Goal: Task Accomplishment & Management: Manage account settings

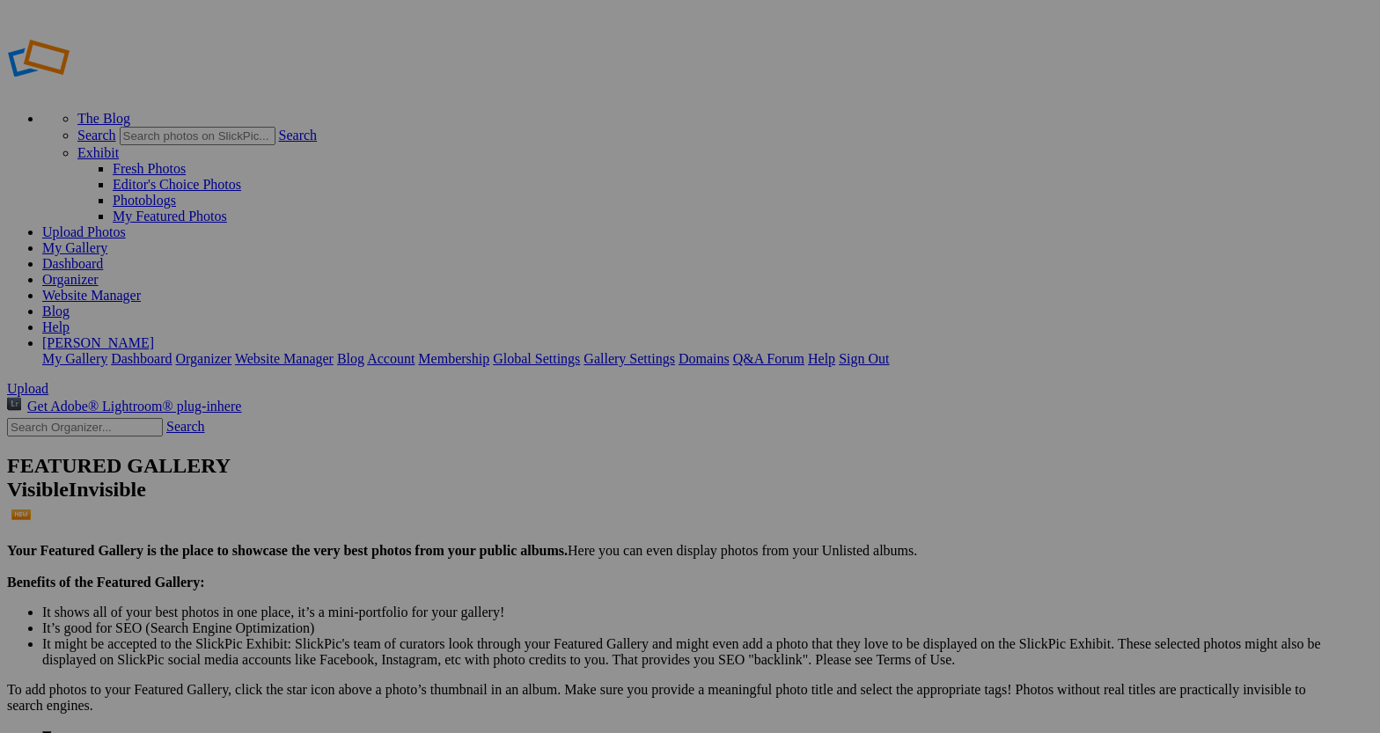
type input "Travel"
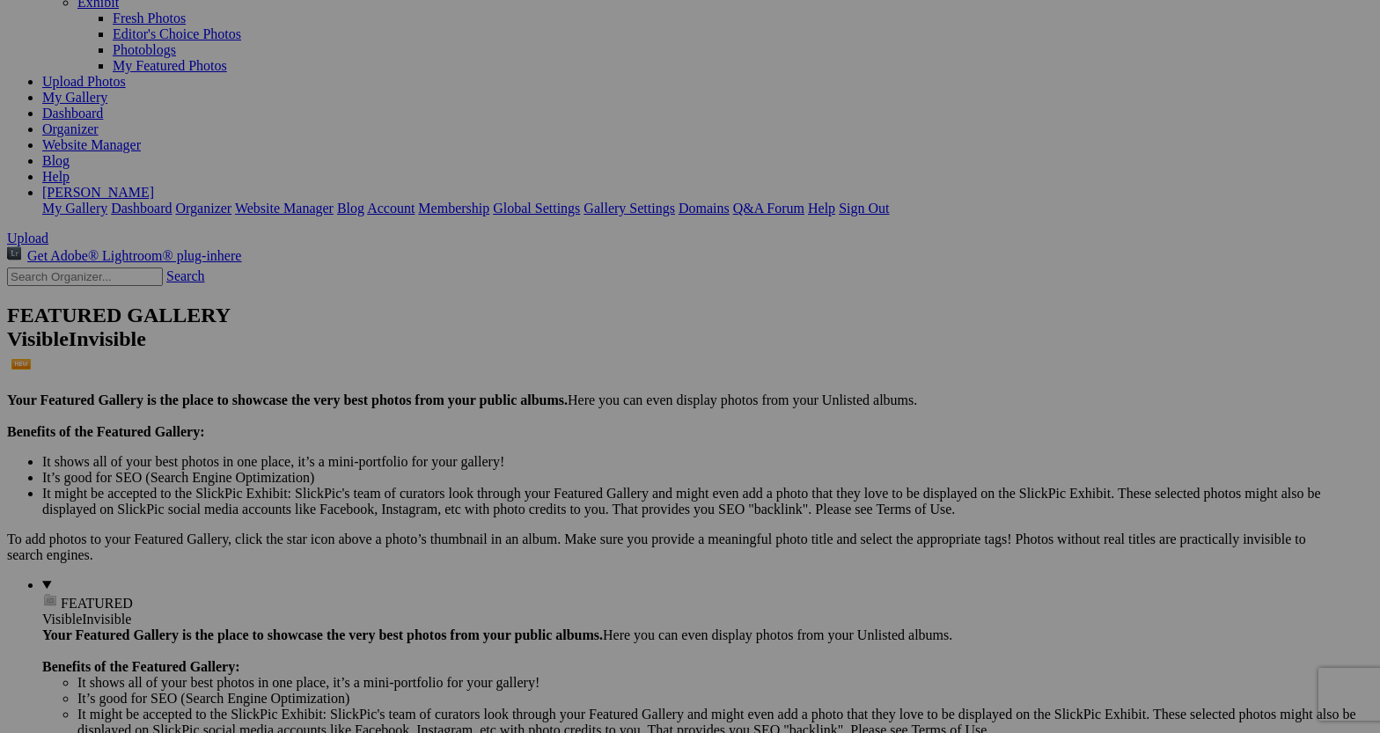
scroll to position [152, 0]
drag, startPoint x: 697, startPoint y: 642, endPoint x: 602, endPoint y: 624, distance: 96.8
type input "Paris road"
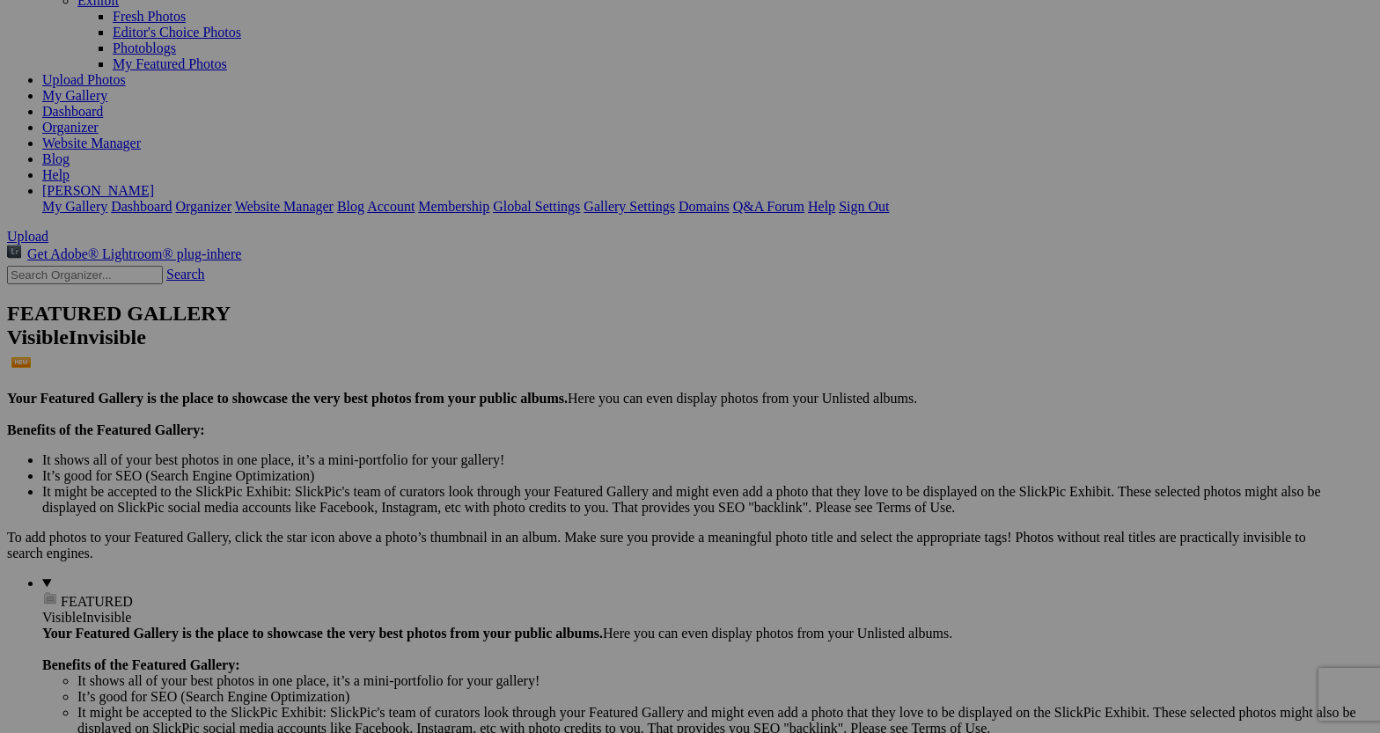
type input "Paris Cathedral"
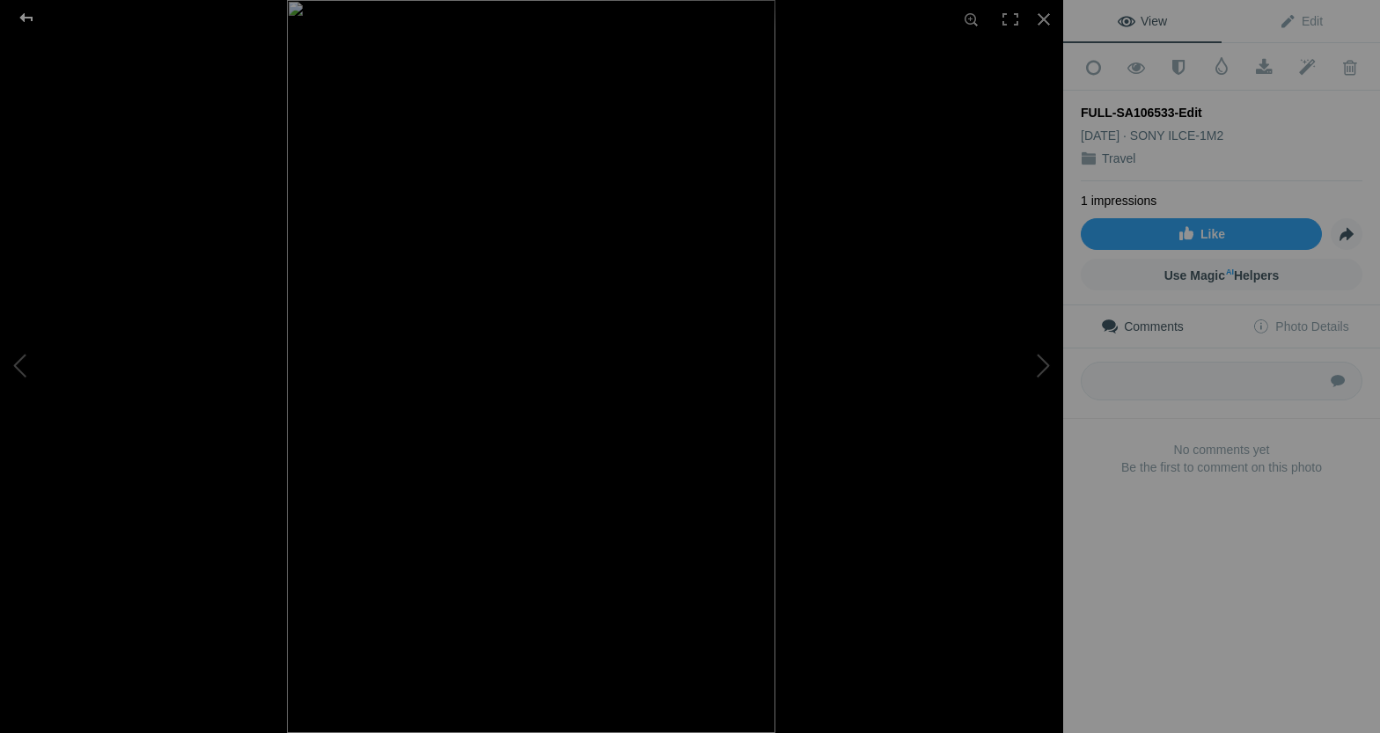
click at [31, 18] on div at bounding box center [26, 17] width 63 height 35
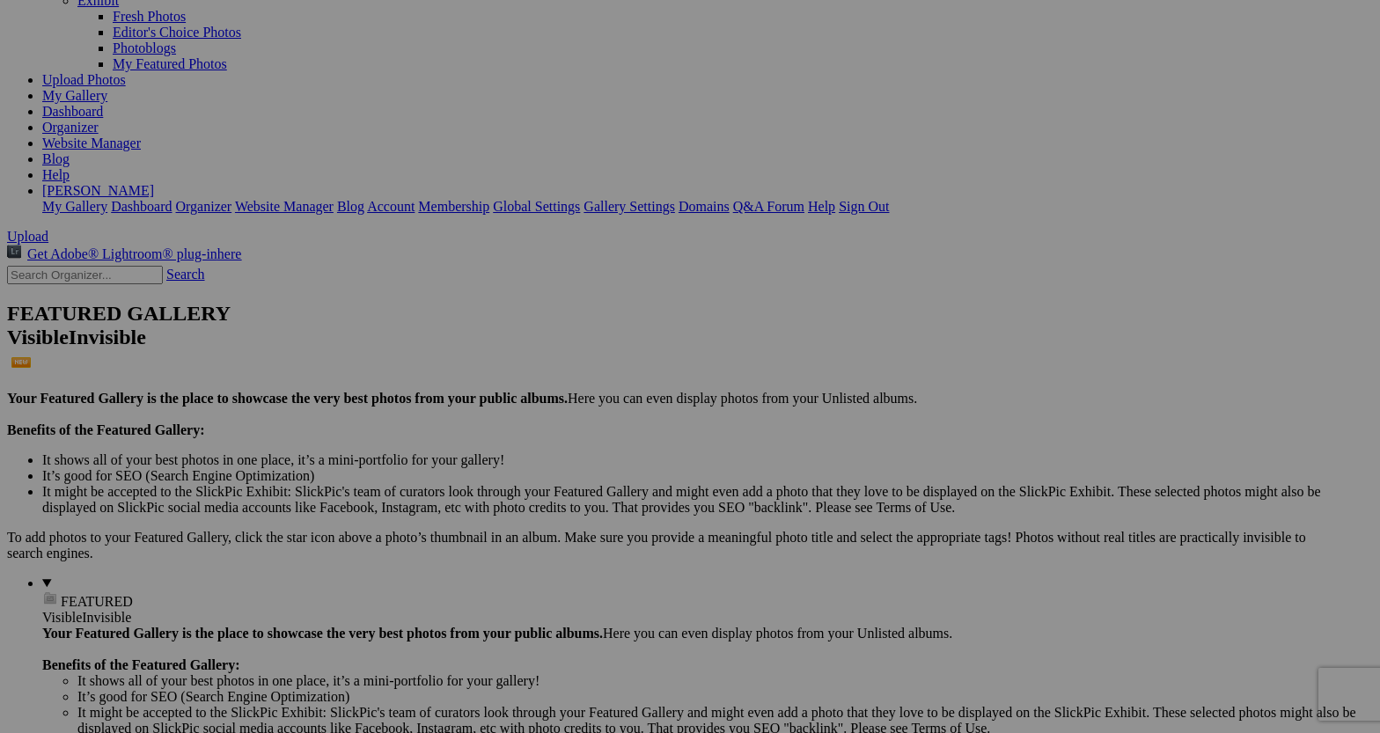
type input "Le Consult Cafe - Paris"
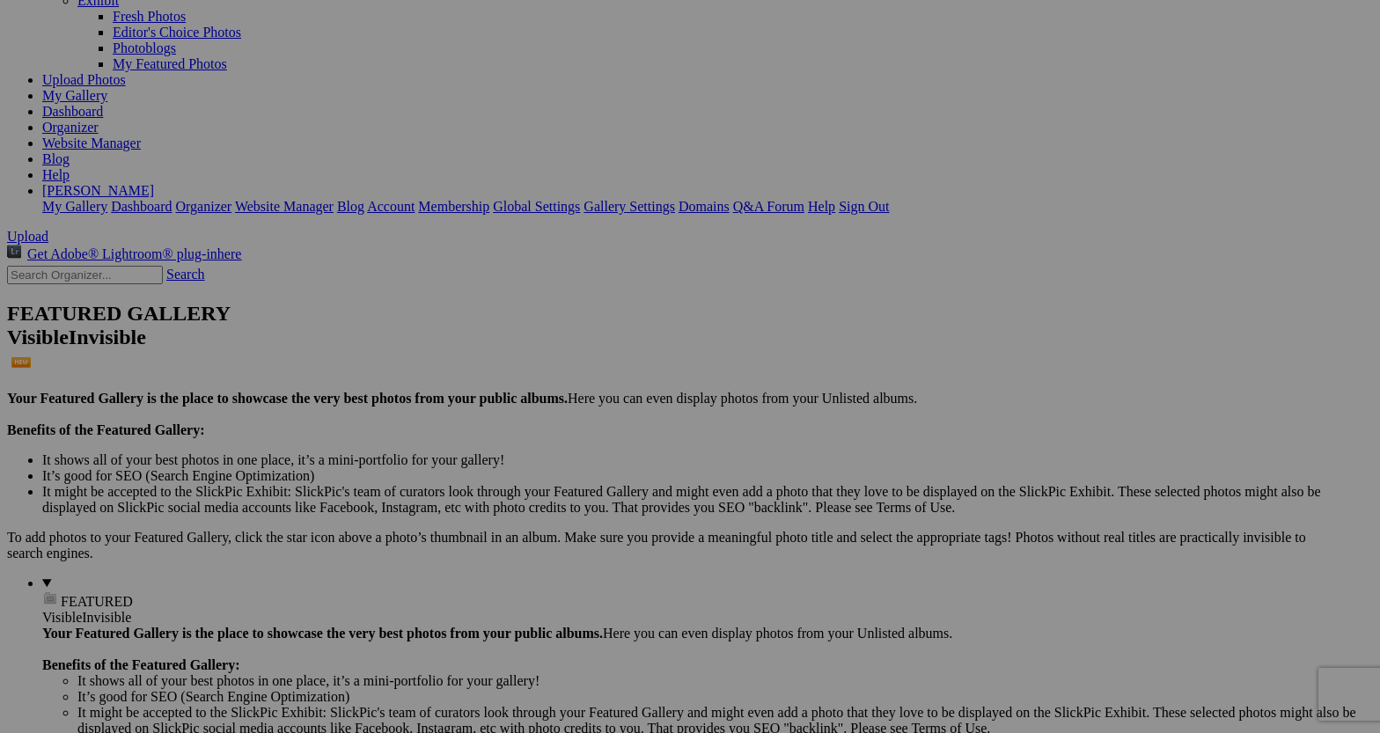
type input "Louvre - Paris"
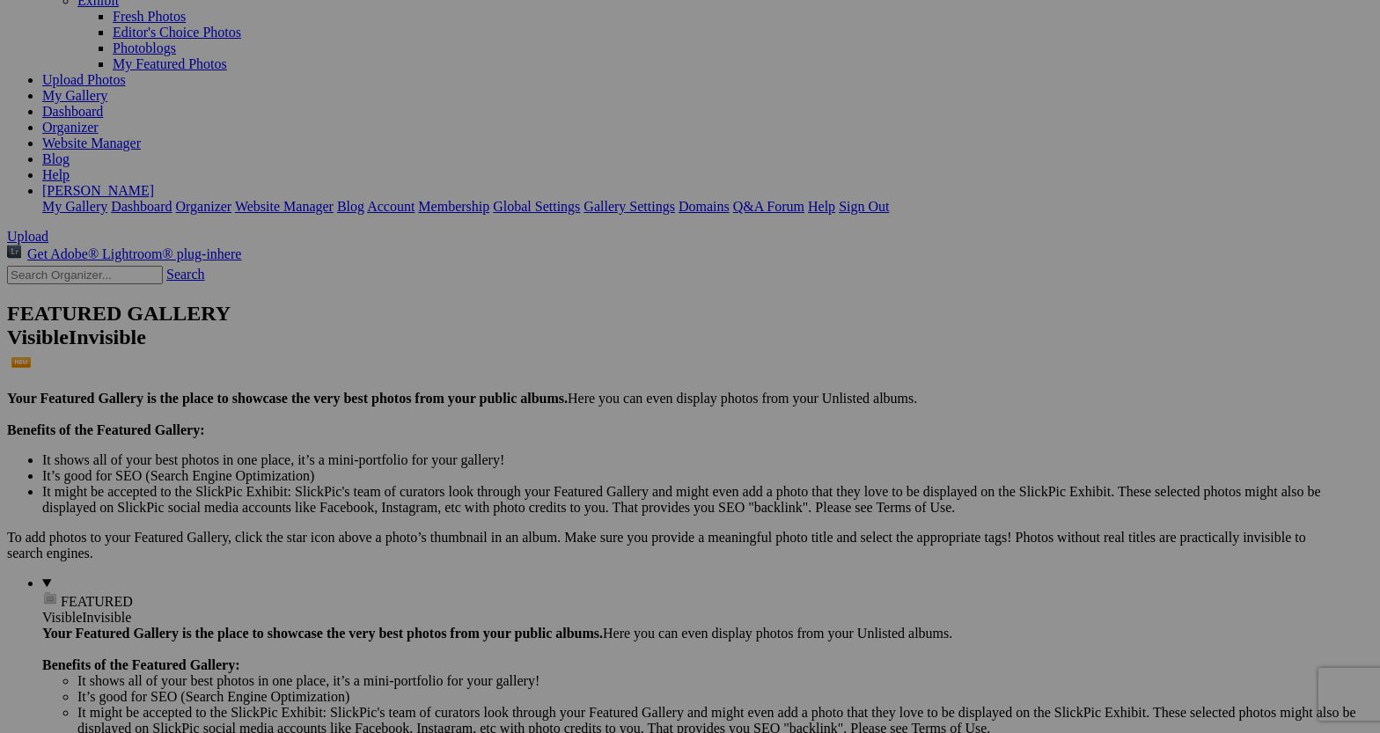
type input "Chiara Eiffel Tower"
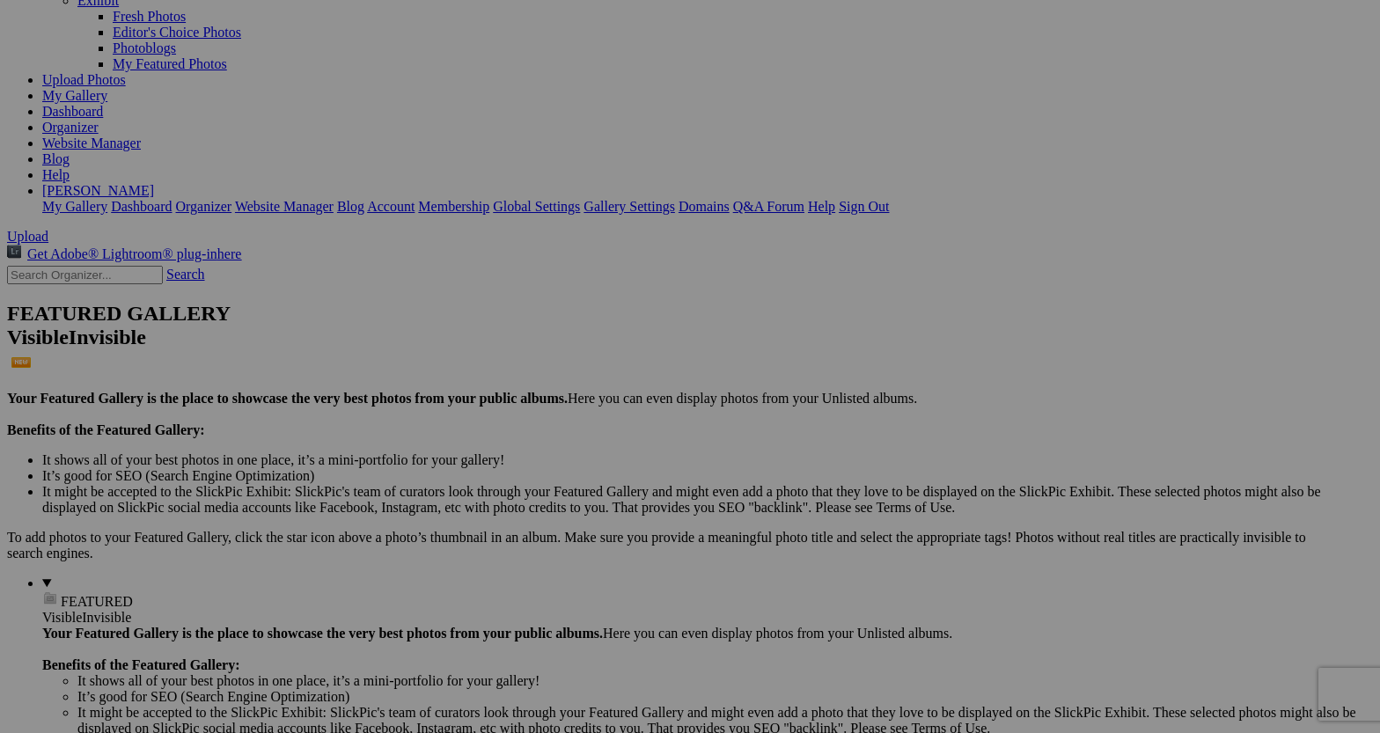
type input "Louvre - Paris"
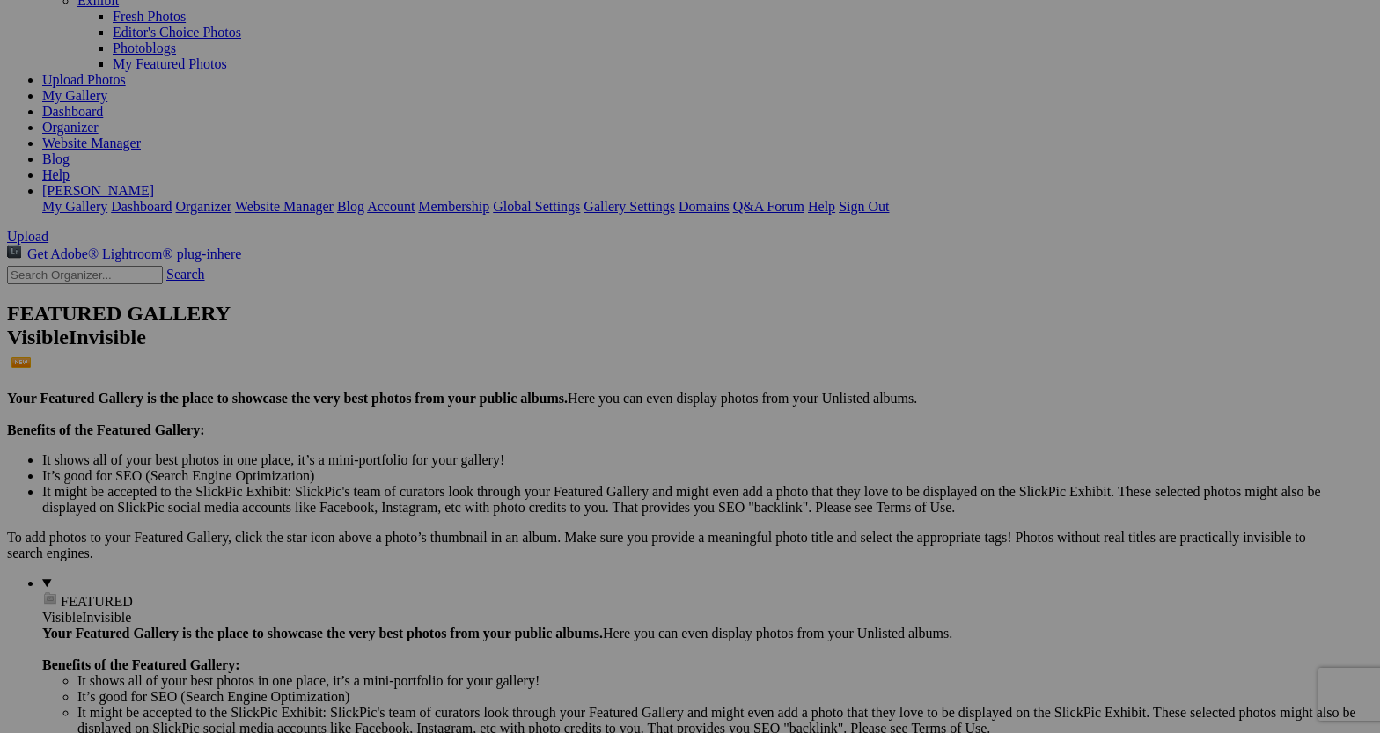
type input "Paris"
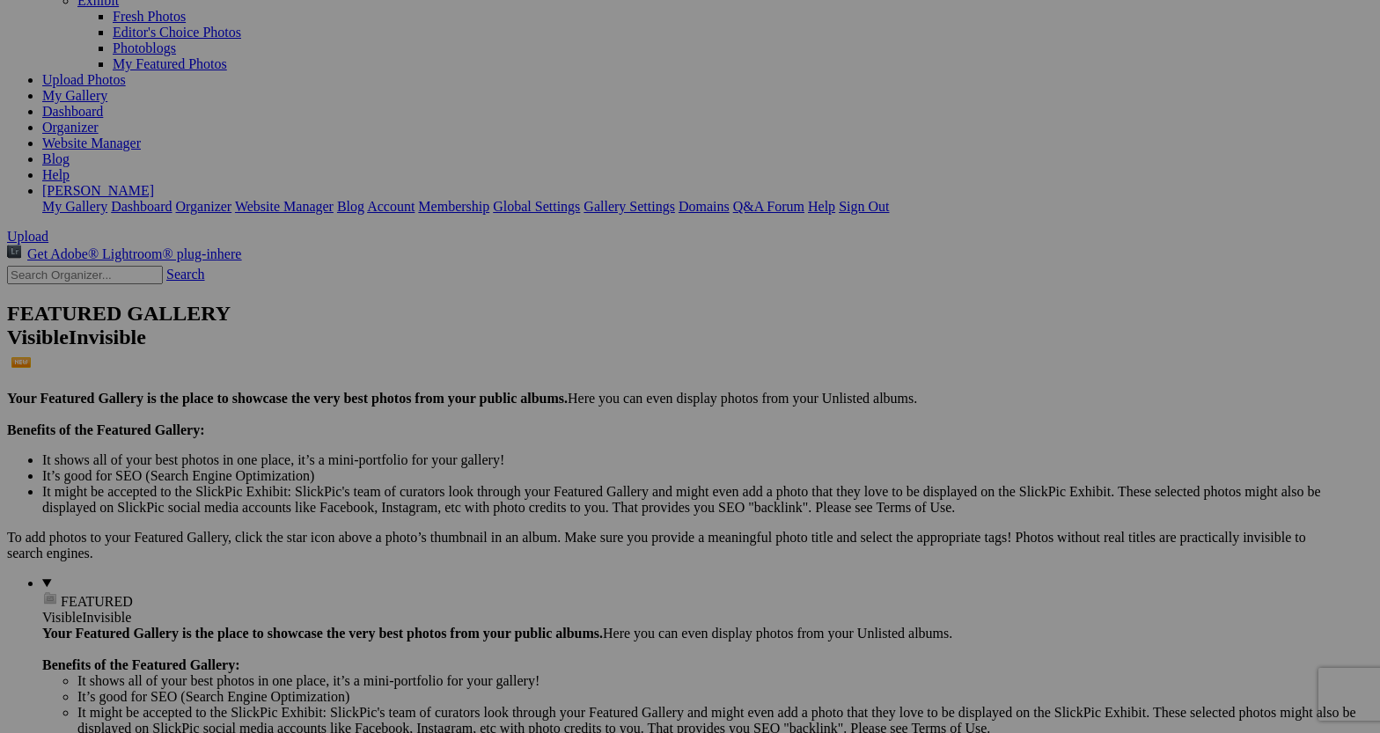
type input "Paris"
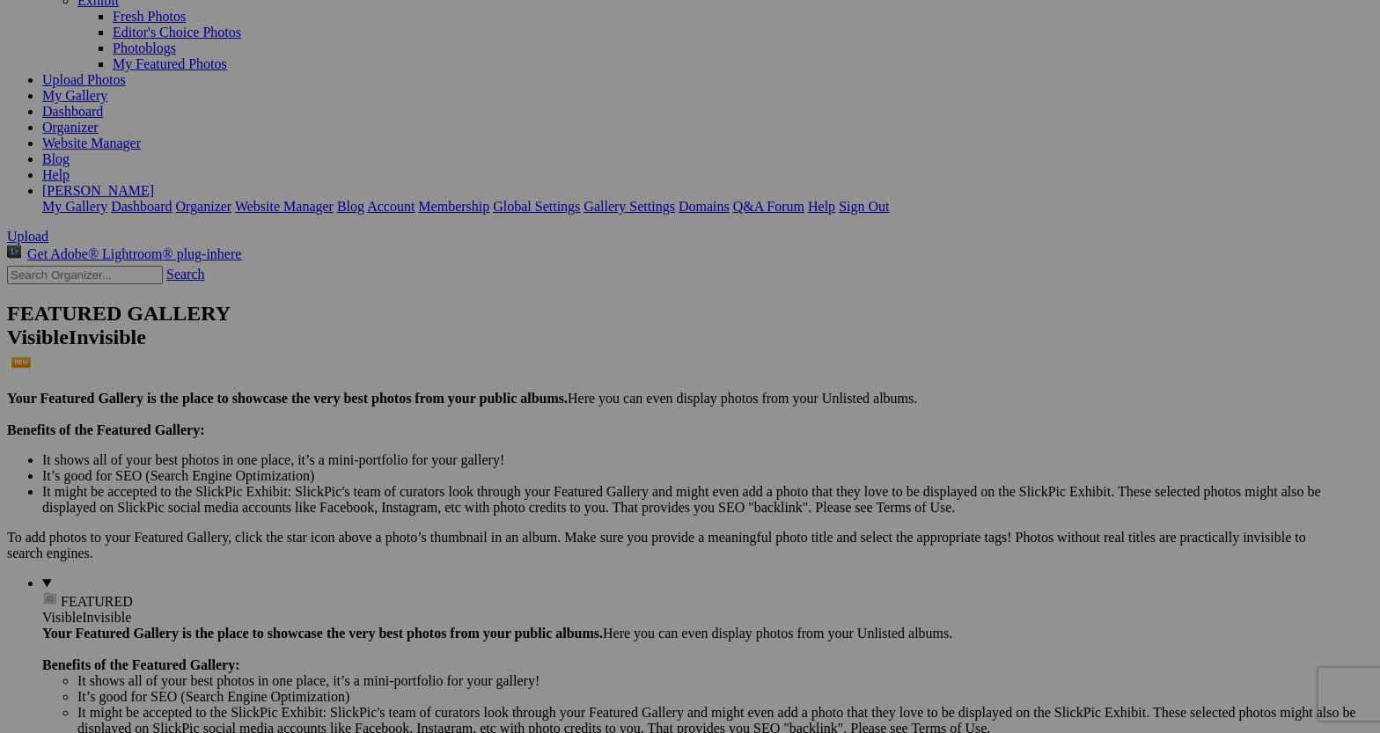
type input "Opera House - Paris"
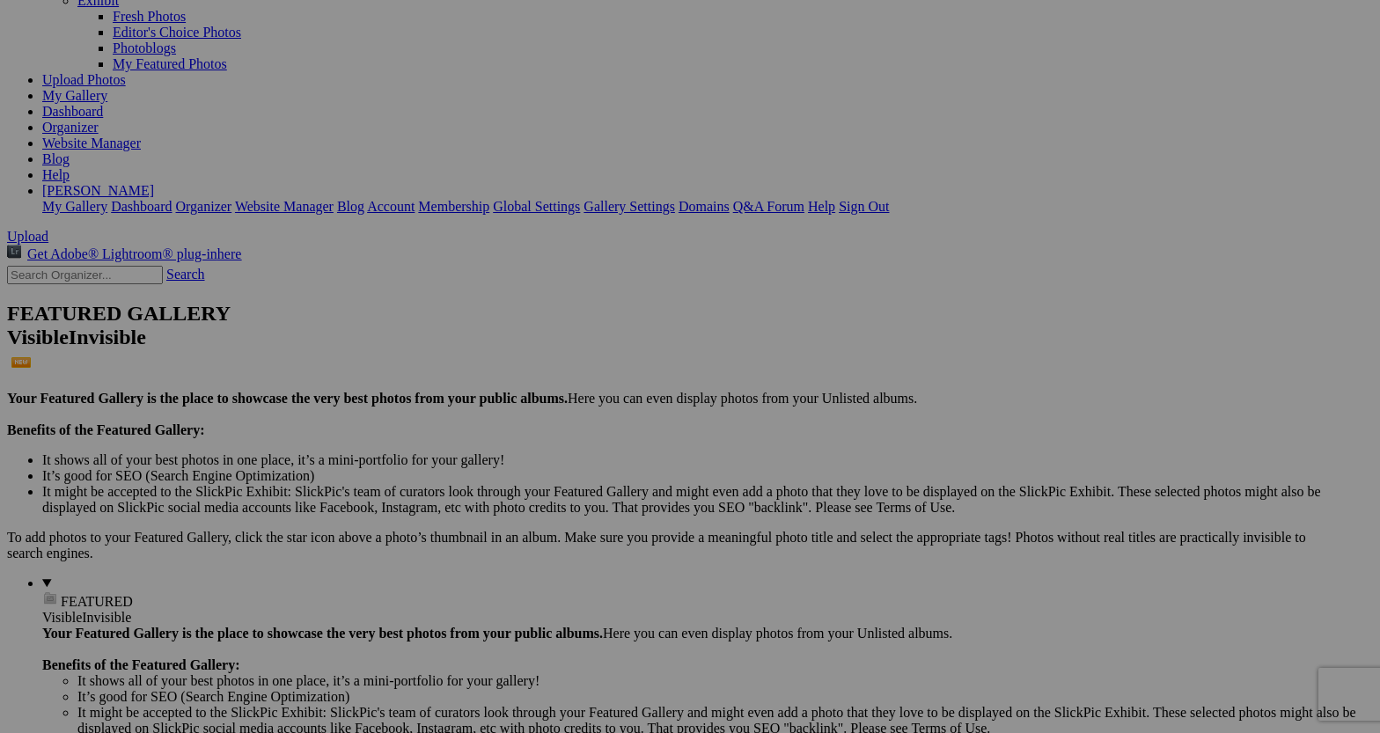
type input "Opera House - Paris"
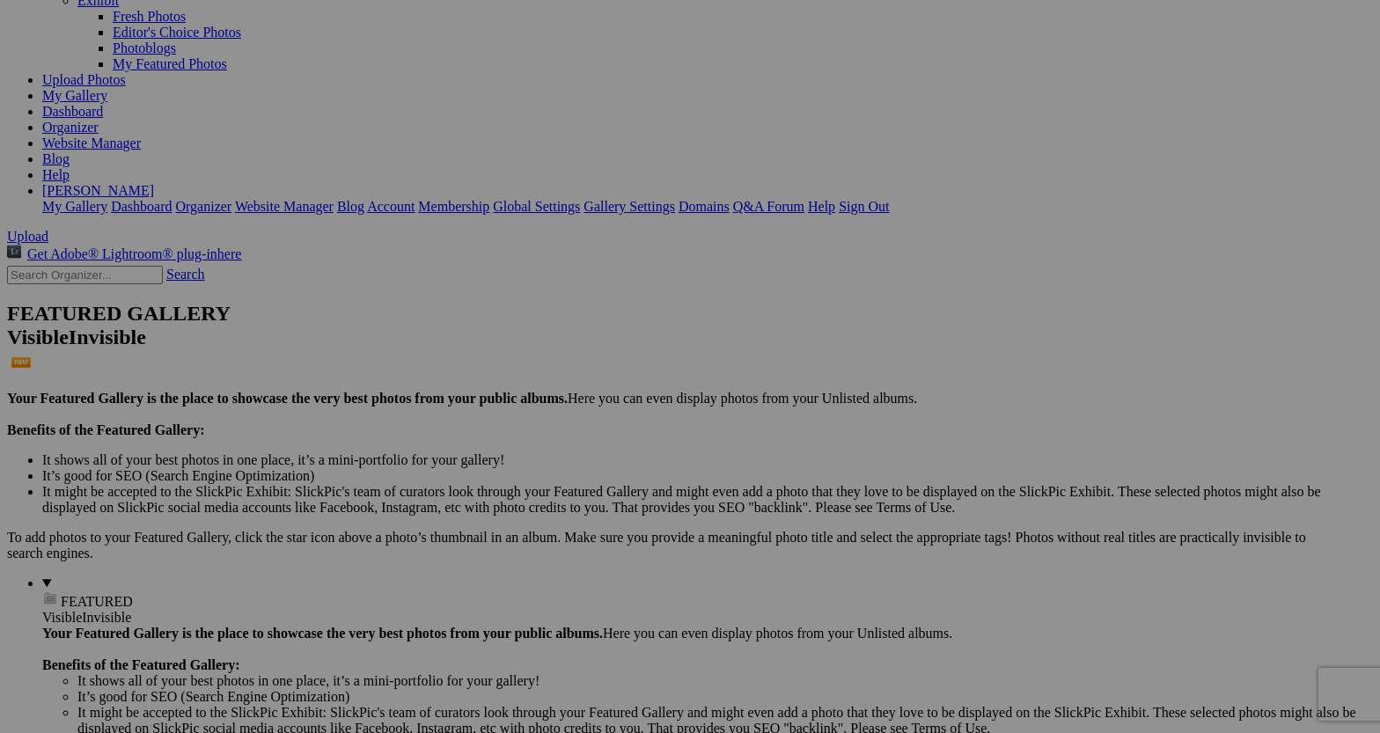
type input "Library - Paris"
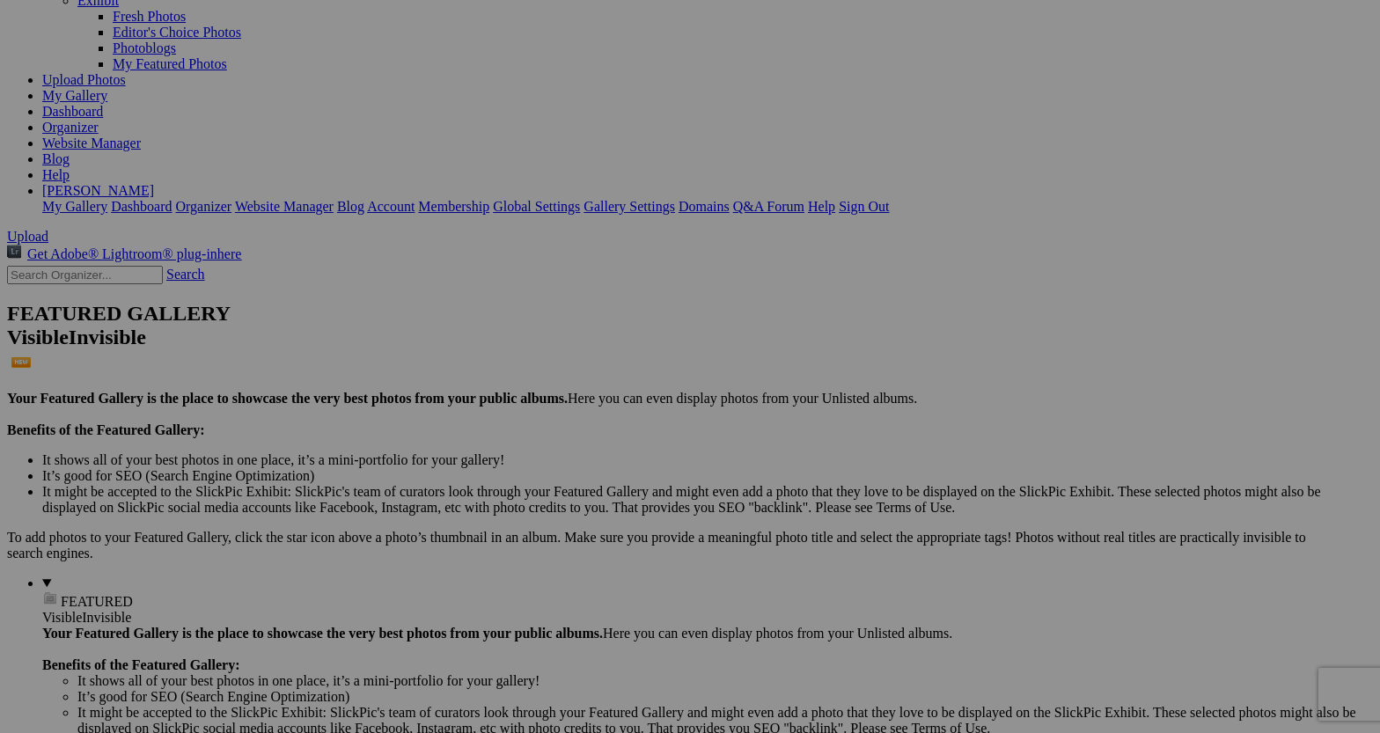
type input "Library - Paris"
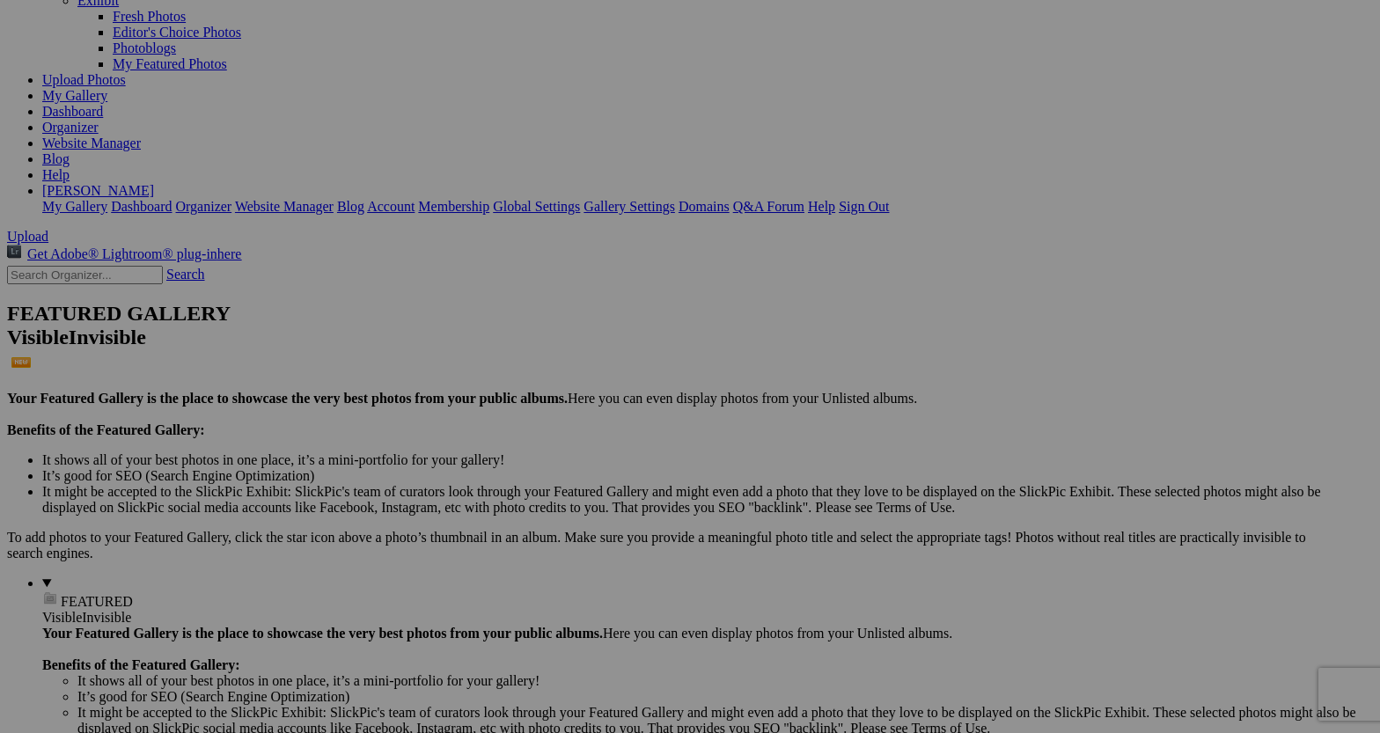
type input "Paris"
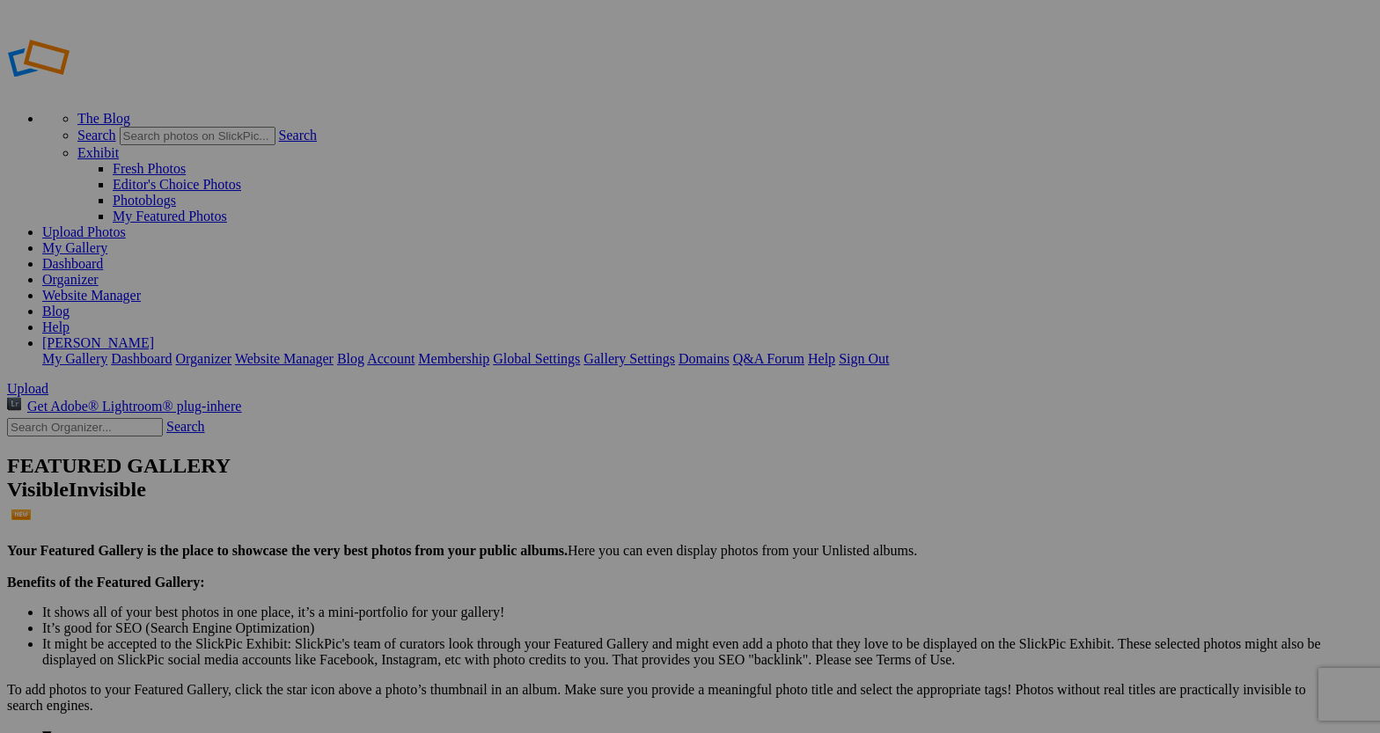
type input "Travel"
